Goal: Task Accomplishment & Management: Complete application form

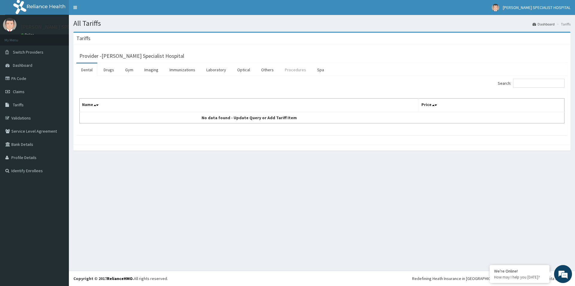
click at [297, 72] on link "Procedures" at bounding box center [295, 69] width 31 height 13
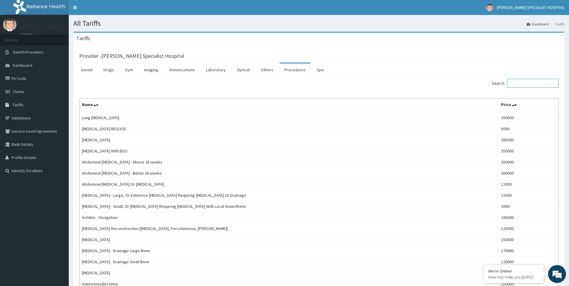
click at [542, 87] on input "Search:" at bounding box center [533, 83] width 51 height 9
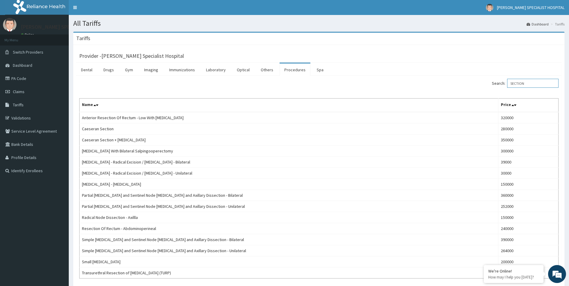
drag, startPoint x: 536, startPoint y: 83, endPoint x: 450, endPoint y: 85, distance: 85.9
click at [508, 85] on input "SECTION" at bounding box center [533, 83] width 51 height 9
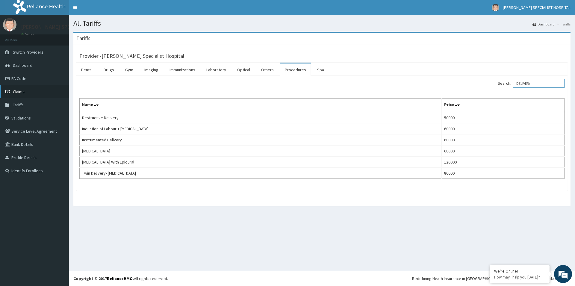
type input "DELIVERY"
click at [24, 96] on link "Claims" at bounding box center [34, 91] width 69 height 13
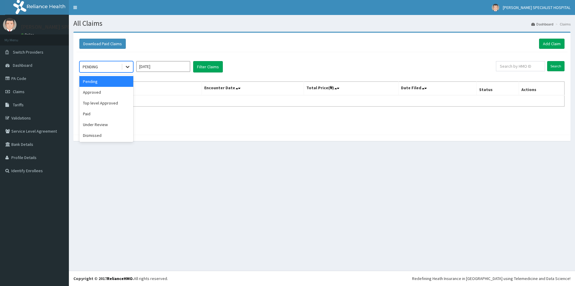
click at [127, 66] on icon at bounding box center [128, 67] width 4 height 2
click at [104, 95] on div "Approved" at bounding box center [106, 92] width 54 height 11
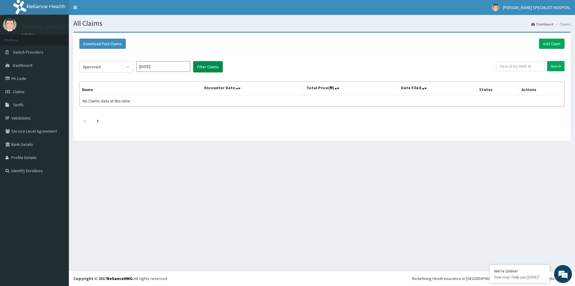
click at [211, 71] on button "Filter Claims" at bounding box center [208, 66] width 30 height 11
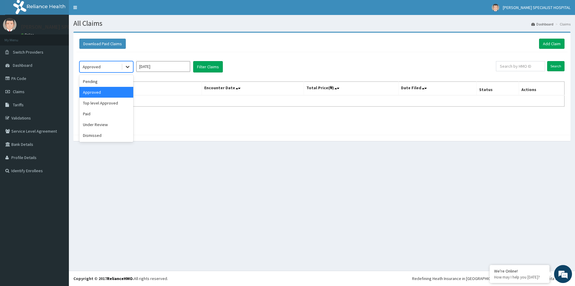
click at [127, 68] on icon at bounding box center [128, 67] width 4 height 2
click at [176, 66] on input "[DATE]" at bounding box center [163, 66] width 54 height 11
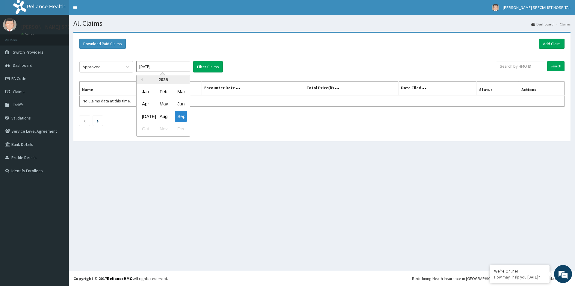
drag, startPoint x: 162, startPoint y: 117, endPoint x: 204, endPoint y: 81, distance: 55.2
click at [164, 116] on div "Aug" at bounding box center [163, 116] width 12 height 11
type input "[DATE]"
click at [219, 68] on button "Filter Claims" at bounding box center [208, 66] width 30 height 11
click at [216, 66] on button "Filter Claims" at bounding box center [208, 66] width 30 height 11
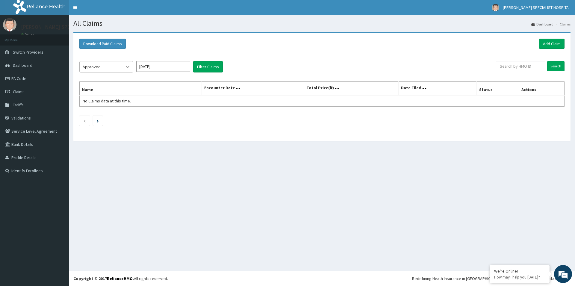
click at [127, 67] on icon at bounding box center [127, 67] width 6 height 6
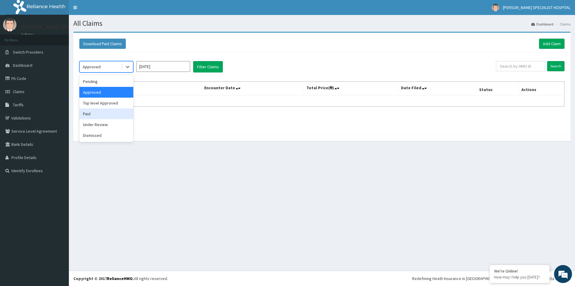
click at [100, 117] on div "Paid" at bounding box center [106, 113] width 54 height 11
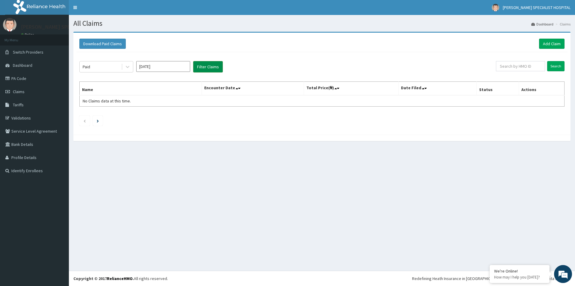
click at [218, 66] on button "Filter Claims" at bounding box center [208, 66] width 30 height 11
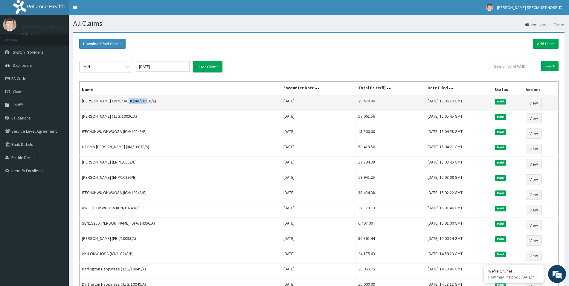
drag, startPoint x: 147, startPoint y: 100, endPoint x: 127, endPoint y: 102, distance: 20.5
click at [127, 102] on td "[PERSON_NAME] ONYEKACHI (XIA/10718/A)" at bounding box center [181, 103] width 202 height 16
copy td "XIA/10718/A"
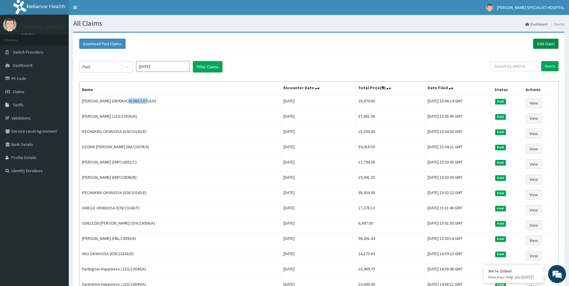
click at [542, 44] on link "Add Claim" at bounding box center [546, 44] width 25 height 10
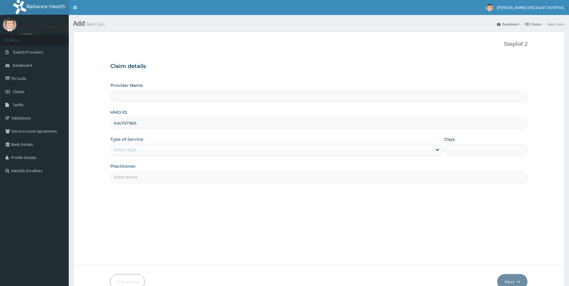
type input "XIA/10718/A"
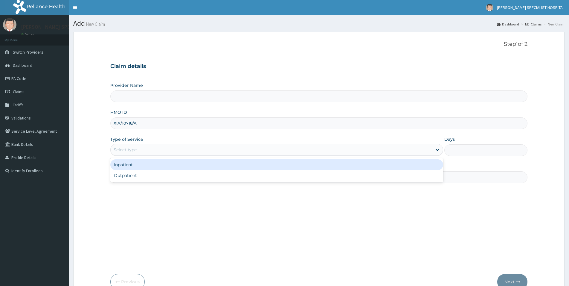
click at [132, 152] on div "Select type" at bounding box center [125, 150] width 23 height 6
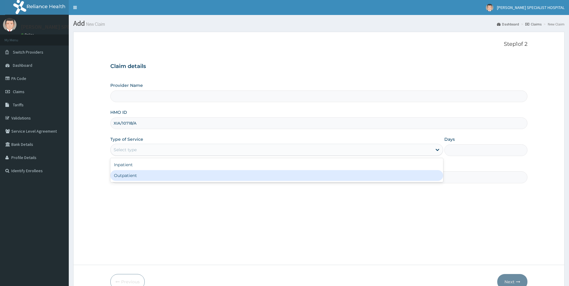
click at [131, 175] on div "Outpatient" at bounding box center [276, 175] width 333 height 11
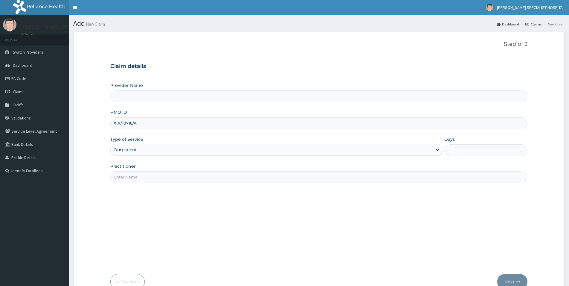
type input "1"
click at [159, 174] on input "Practitioner" at bounding box center [318, 177] width 417 height 12
type input "[PERSON_NAME] Specialist Hospital"
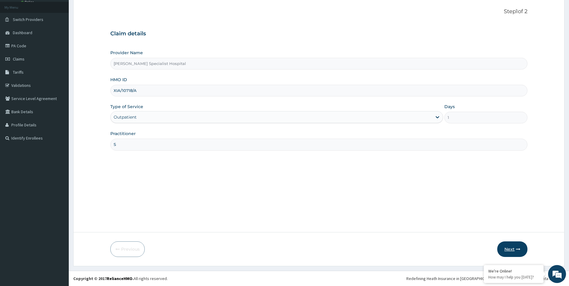
type input "S"
click at [511, 249] on button "Next" at bounding box center [513, 249] width 30 height 16
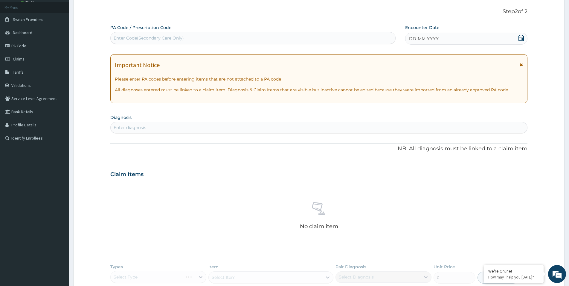
click at [151, 35] on div "Enter Code(Secondary Care Only)" at bounding box center [253, 38] width 285 height 10
type input "MALAR"
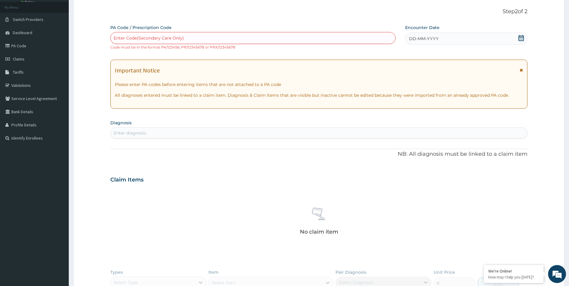
click at [131, 126] on section "Diagnosis Select is focused ,type to refine list, press Down to open the menu, …" at bounding box center [318, 128] width 417 height 20
type input "MALAR"
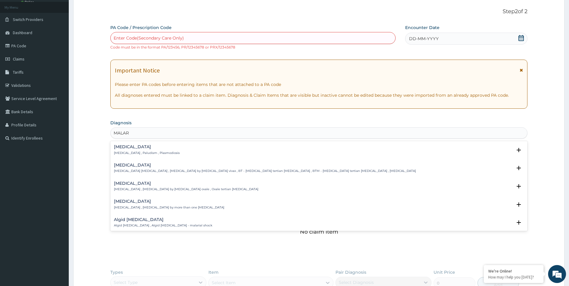
click at [142, 147] on h4 "[MEDICAL_DATA]" at bounding box center [147, 147] width 66 height 4
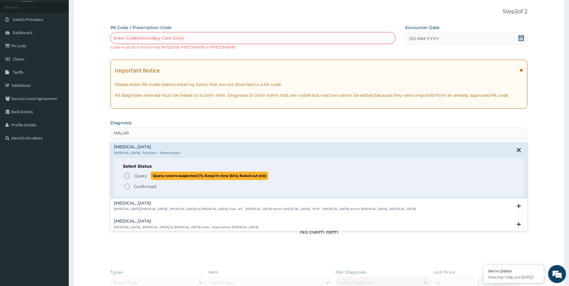
click at [128, 177] on icon "status option query" at bounding box center [127, 175] width 7 height 7
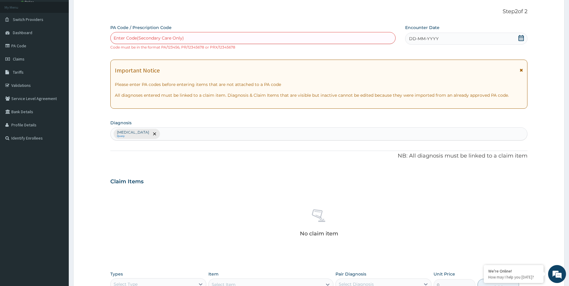
scroll to position [145, 0]
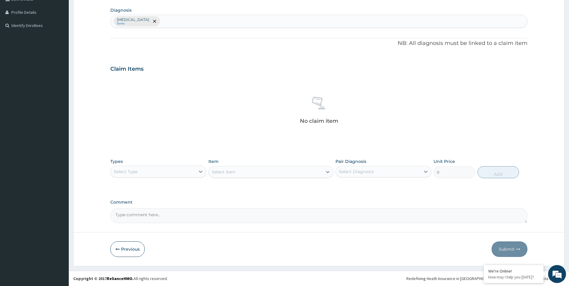
click at [135, 171] on div "Select Type" at bounding box center [126, 171] width 24 height 6
click at [137, 209] on div "Procedures" at bounding box center [158, 208] width 96 height 11
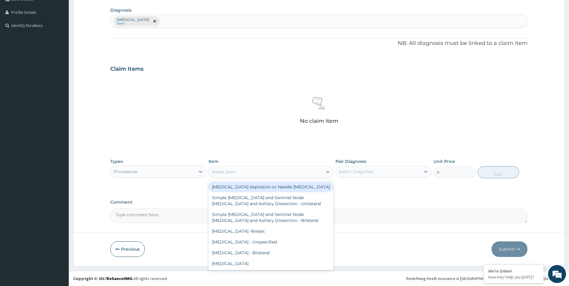
click at [270, 175] on div "Select Item" at bounding box center [266, 172] width 114 height 10
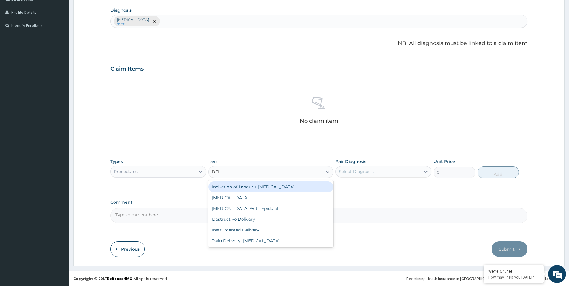
type input "DELI"
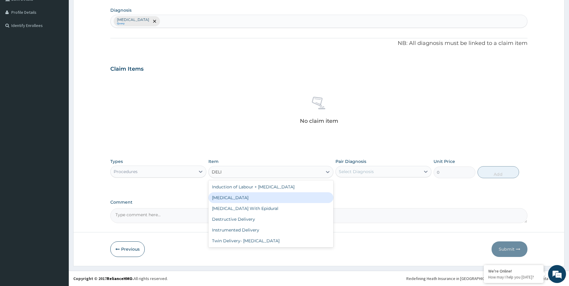
click at [290, 200] on div "Normal Delivery" at bounding box center [271, 197] width 125 height 11
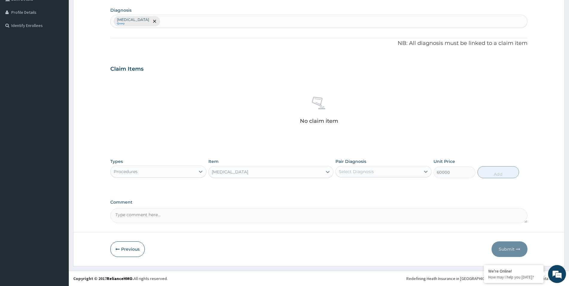
click at [305, 168] on div "Normal Delivery" at bounding box center [266, 172] width 114 height 10
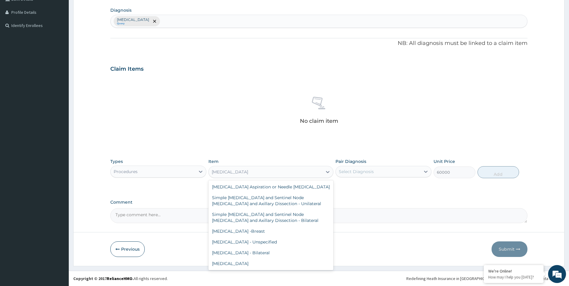
scroll to position [3013, 0]
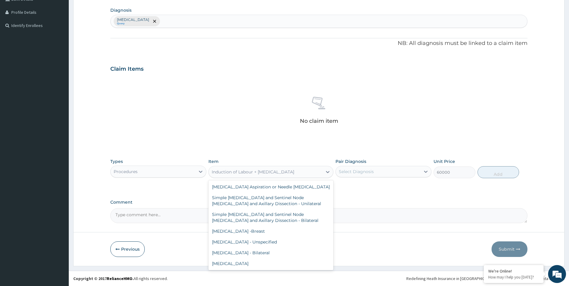
scroll to position [2991, 0]
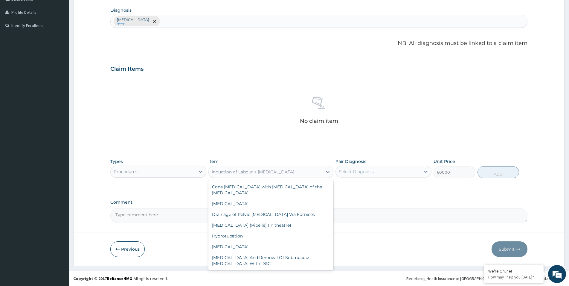
click at [314, 169] on div "Induction of Labour + Normal delivery" at bounding box center [266, 172] width 114 height 10
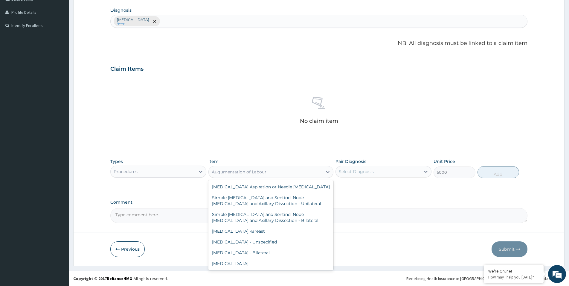
click at [297, 166] on div "Augumentation of Labour" at bounding box center [271, 172] width 125 height 12
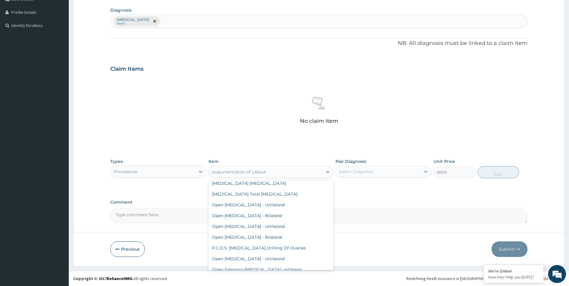
scroll to position [3336, 0]
click at [295, 285] on div "Insertion of IUCD" at bounding box center [271, 290] width 125 height 11
type input "15000"
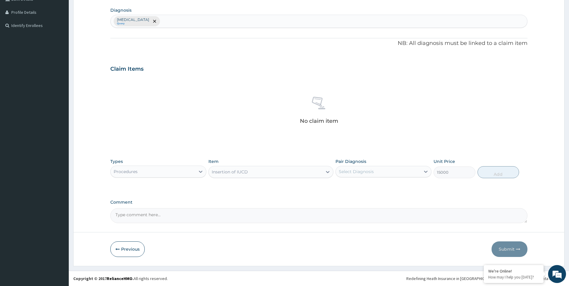
click at [317, 158] on div "Types Procedures Item Insertion of IUCD Pair Diagnosis Select Diagnosis Unit Pr…" at bounding box center [318, 168] width 417 height 26
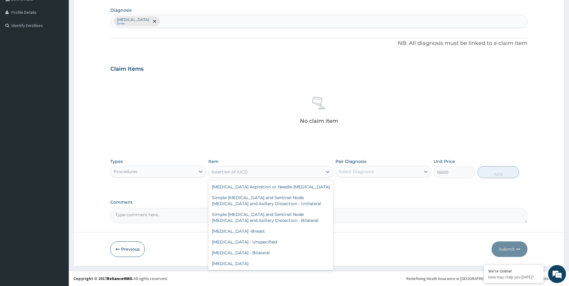
click at [308, 172] on div "Insertion of IUCD" at bounding box center [266, 172] width 114 height 10
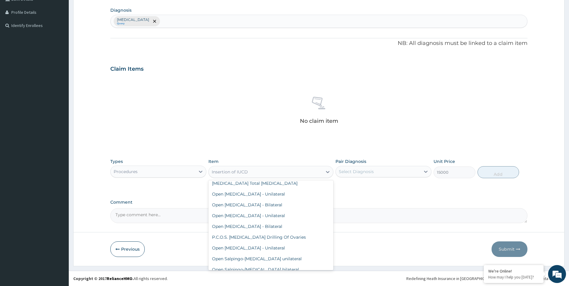
scroll to position [3347, 0]
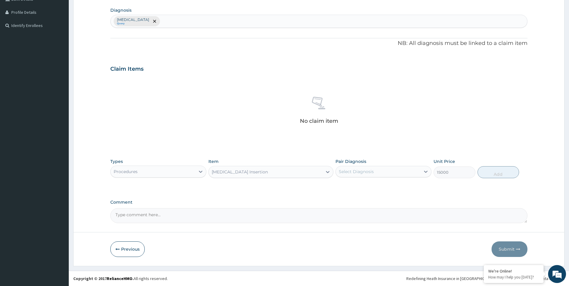
click at [306, 176] on div "Implanon Insertion" at bounding box center [266, 172] width 114 height 10
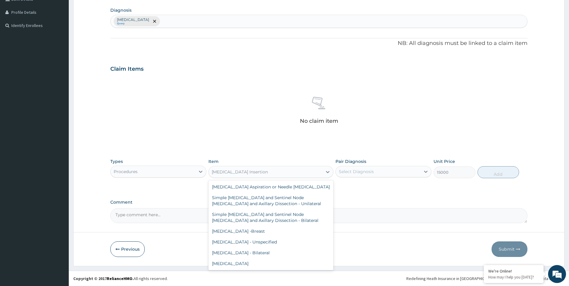
scroll to position [3304, 0]
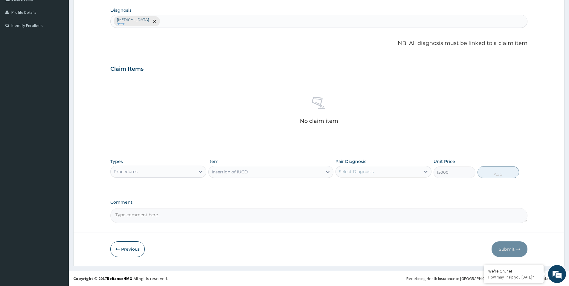
click at [304, 169] on div "Insertion of IUCD" at bounding box center [266, 172] width 114 height 10
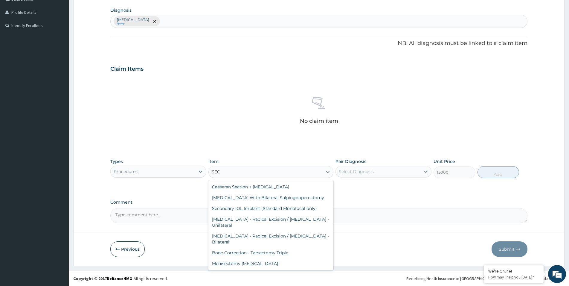
scroll to position [128, 0]
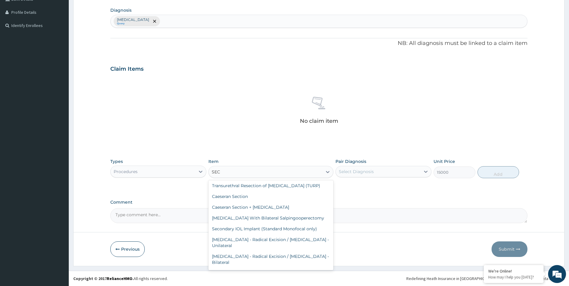
type input "SECT"
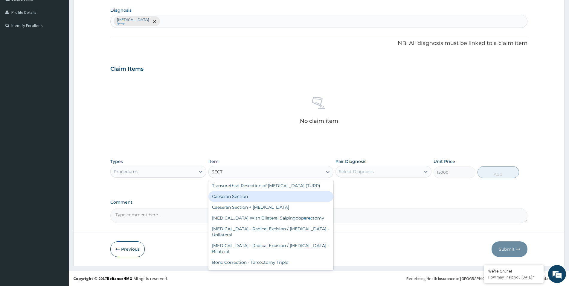
click at [280, 197] on div "Caeseran Section" at bounding box center [271, 196] width 125 height 11
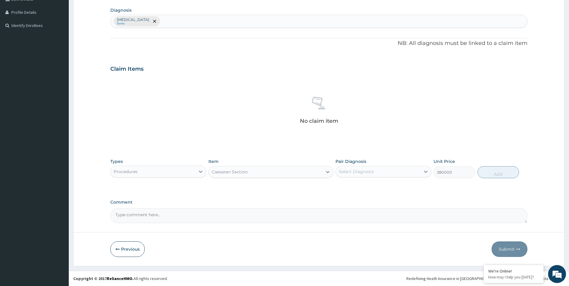
click at [293, 170] on div "Caeseran Section" at bounding box center [266, 172] width 114 height 10
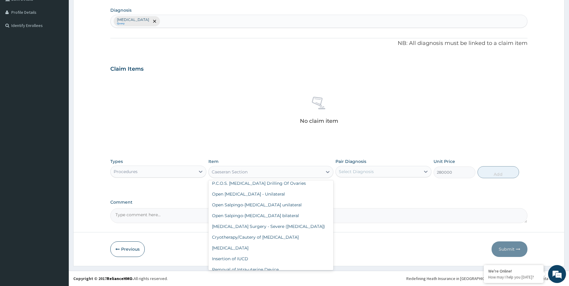
scroll to position [3401, 0]
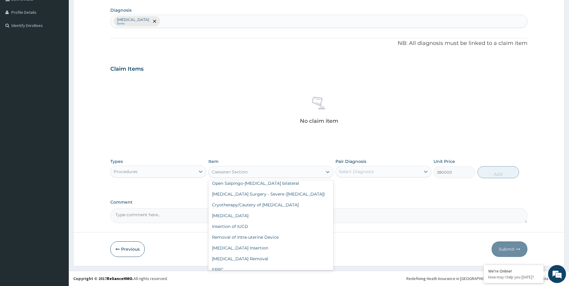
type input "350000"
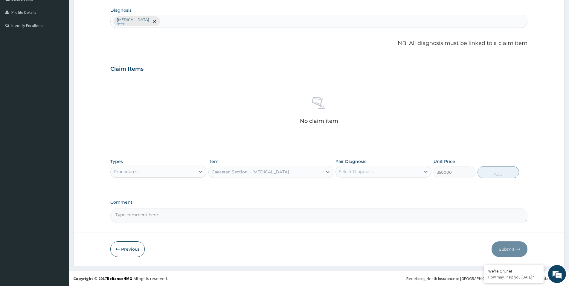
click at [285, 174] on div "Caeseran Section + Hysterectomy" at bounding box center [266, 172] width 114 height 10
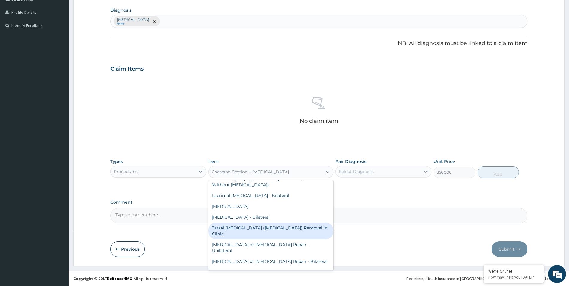
scroll to position [3638, 0]
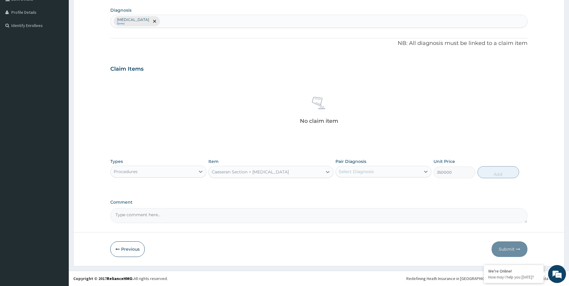
click at [260, 58] on div "PA Code / Prescription Code Enter Code(Secondary Care Only) Code must be in the…" at bounding box center [318, 67] width 417 height 311
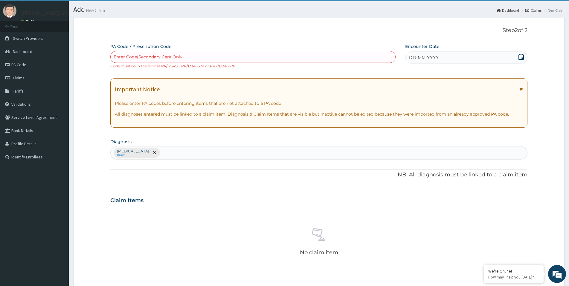
scroll to position [0, 0]
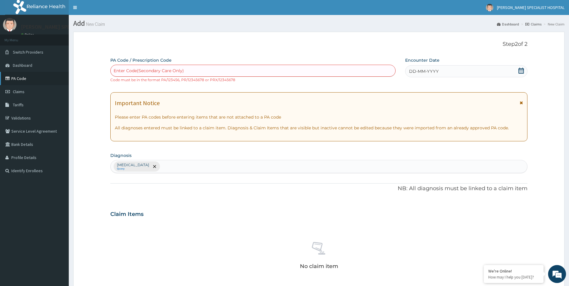
click at [14, 78] on link "PA Code" at bounding box center [34, 78] width 69 height 13
